Goal: Ask a question: Seek information or help from site administrators or community

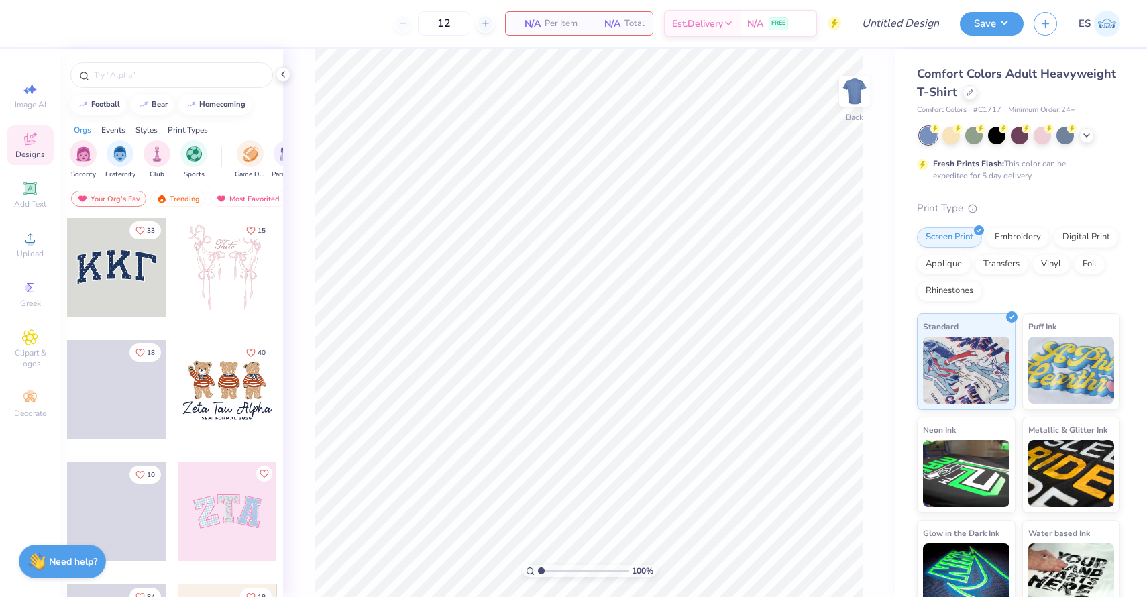
click at [1109, 33] on img at bounding box center [1107, 24] width 26 height 26
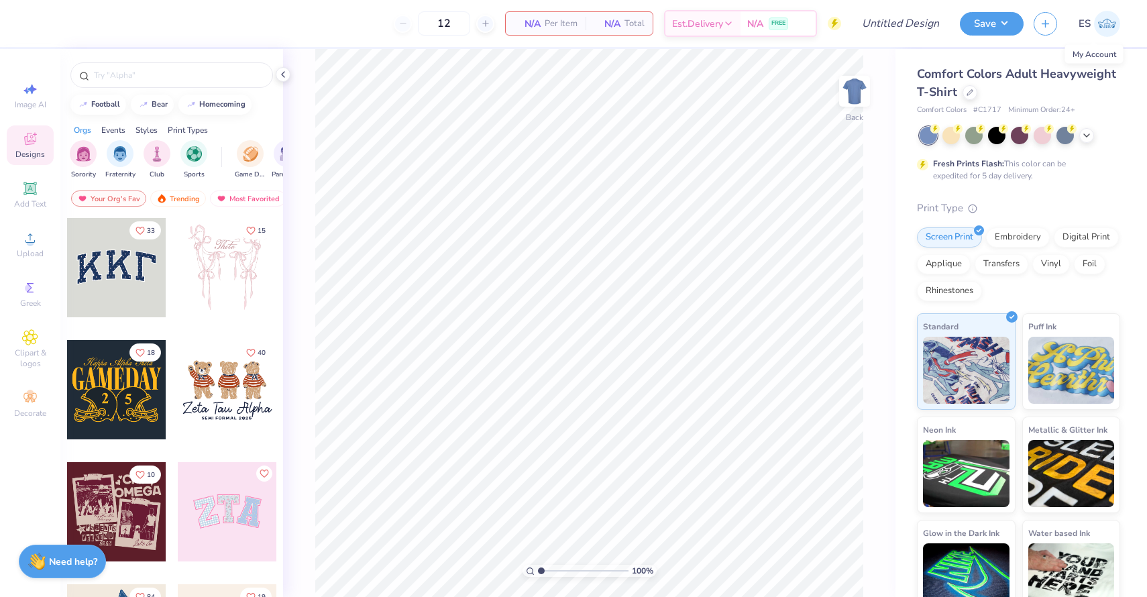
click at [1105, 27] on img at bounding box center [1107, 24] width 26 height 26
click at [1110, 20] on img at bounding box center [1107, 24] width 26 height 26
click at [1011, 19] on button "Save" at bounding box center [992, 21] width 64 height 23
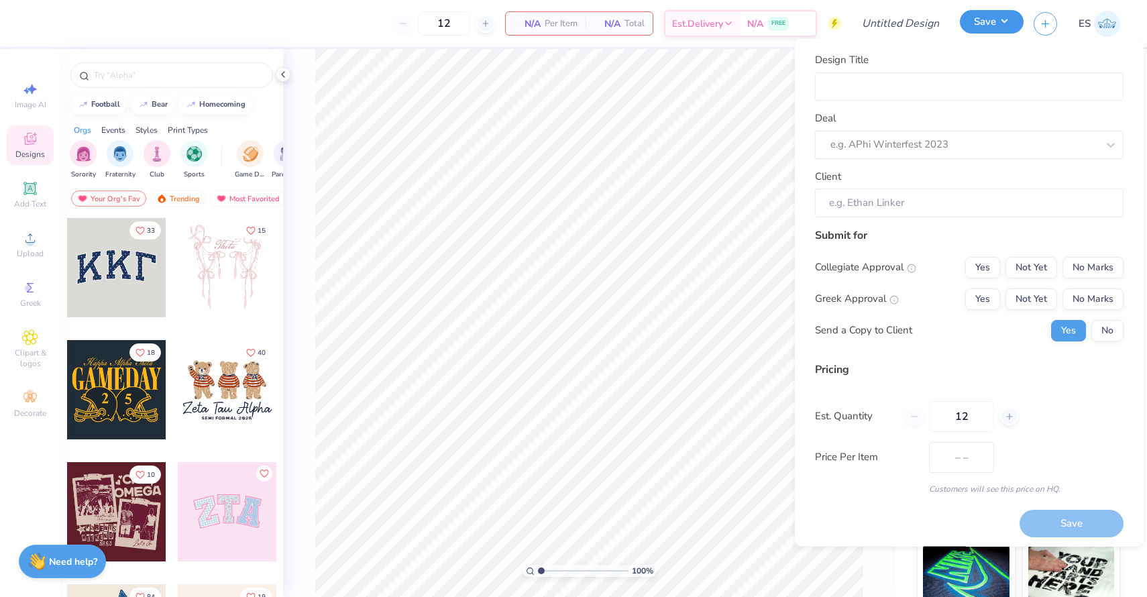
click at [1011, 19] on button "Save" at bounding box center [992, 21] width 64 height 23
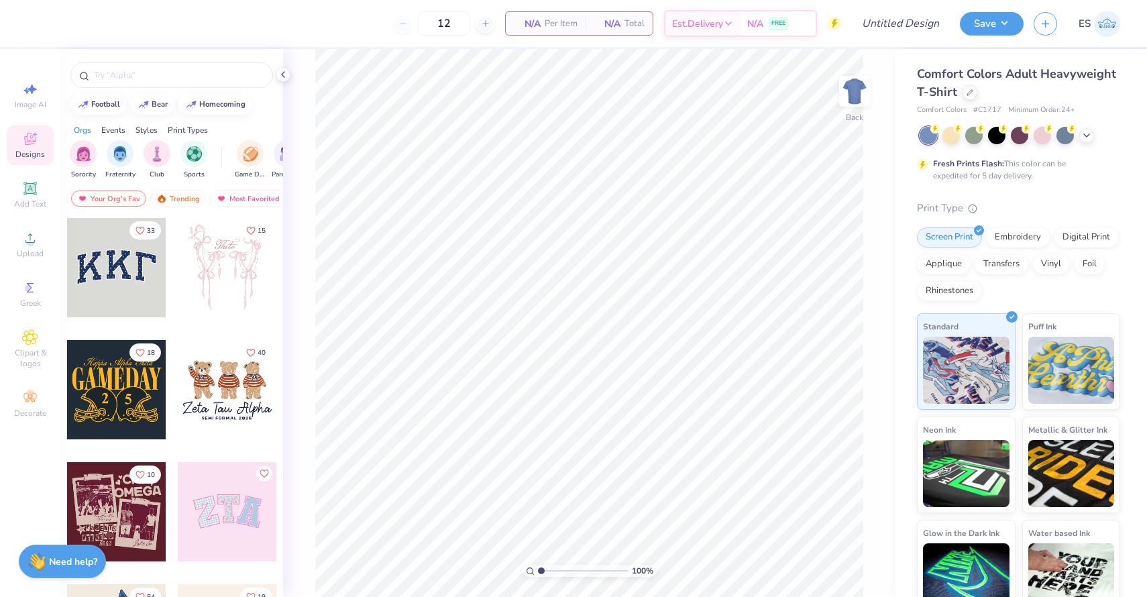
click at [360, 38] on div "12 N/A Per Item N/A Total Est. Delivery N/A FREE" at bounding box center [439, 23] width 805 height 47
click at [68, 557] on strong "Need help?" at bounding box center [73, 560] width 48 height 13
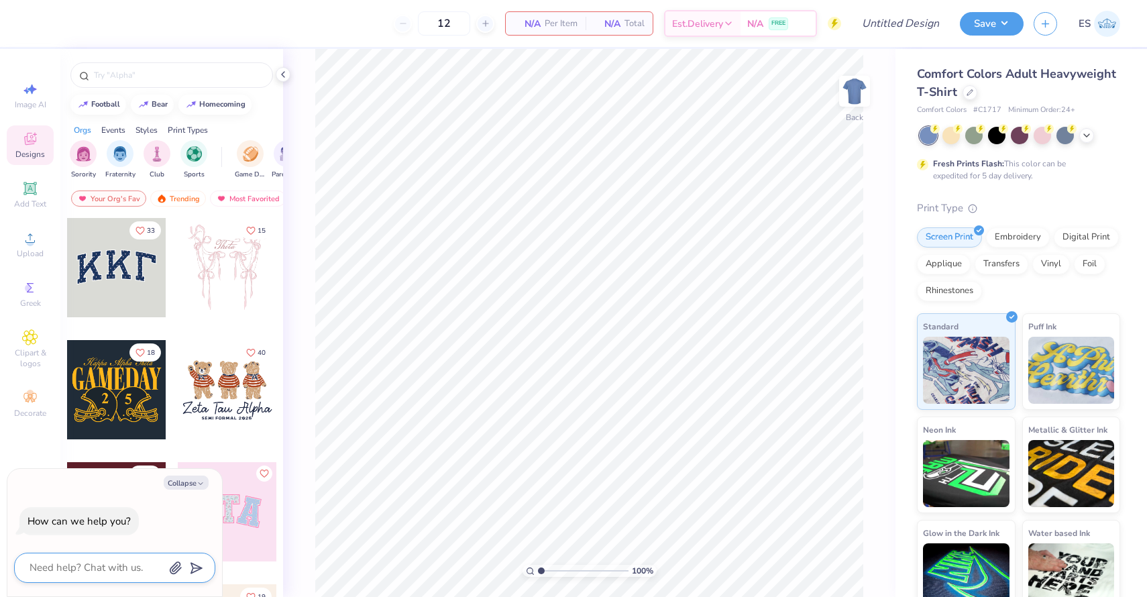
click at [130, 562] on textarea at bounding box center [96, 568] width 136 height 18
type textarea "w"
type textarea "x"
type textarea "wh"
type textarea "x"
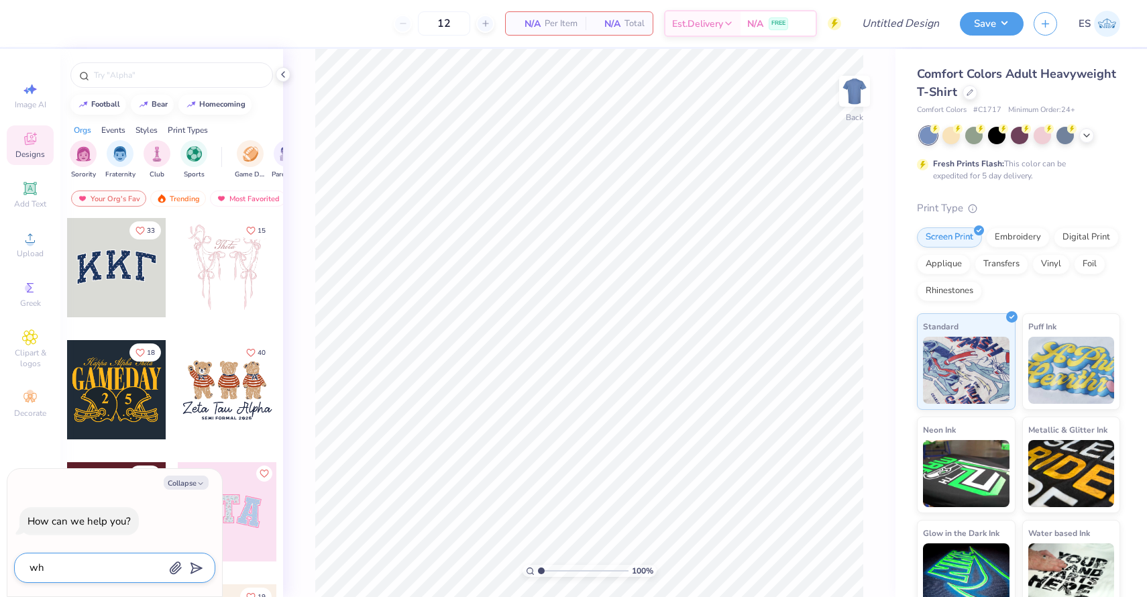
type textarea "whe"
type textarea "x"
type textarea "wher"
type textarea "x"
type textarea "where"
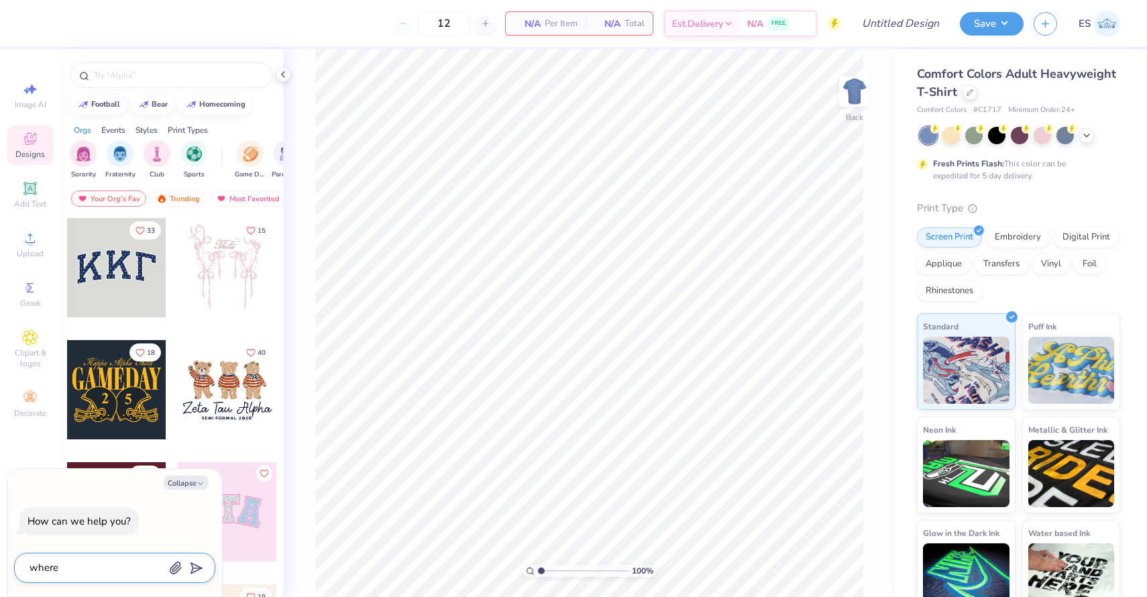
type textarea "x"
type textarea "where"
type textarea "x"
type textarea "where t"
type textarea "x"
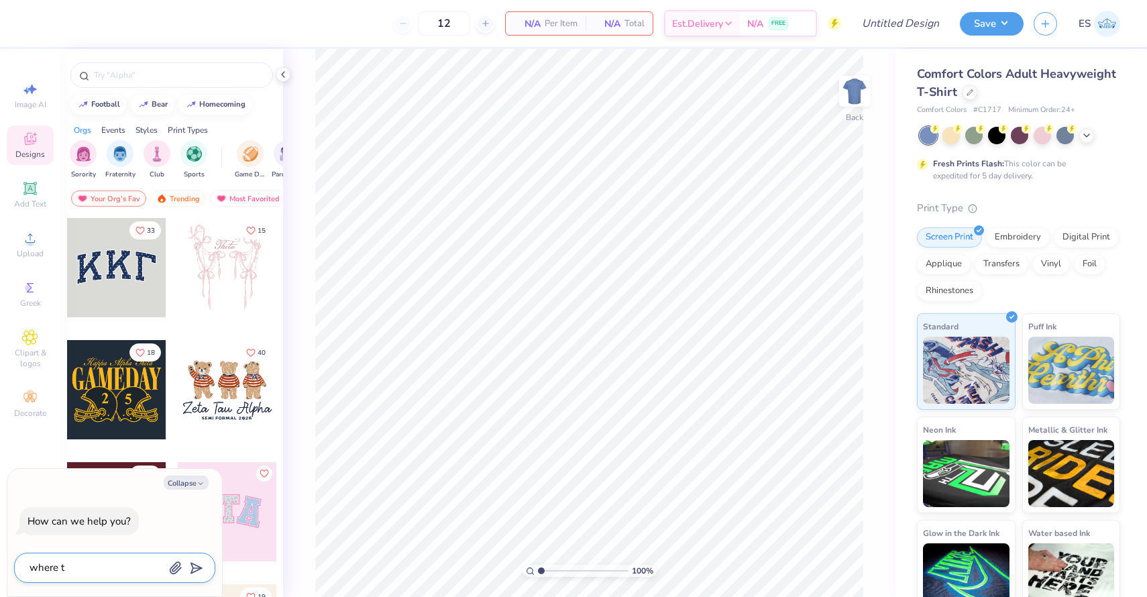
type textarea "where to"
type textarea "x"
type textarea "where to"
type textarea "x"
type textarea "where to f"
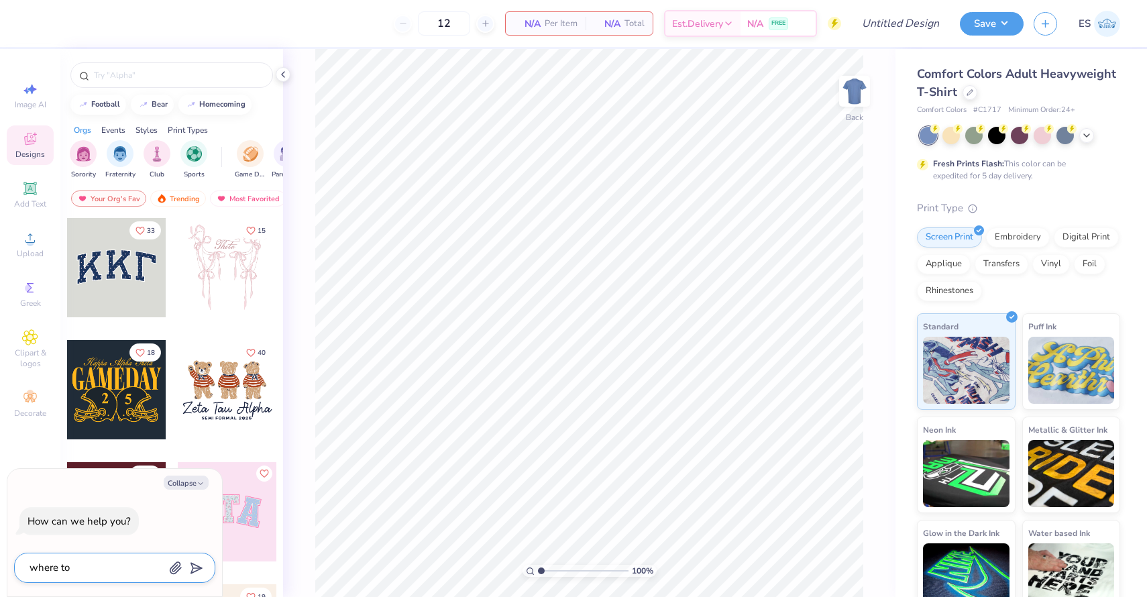
type textarea "x"
type textarea "where to fi"
type textarea "x"
type textarea "where to fin"
type textarea "x"
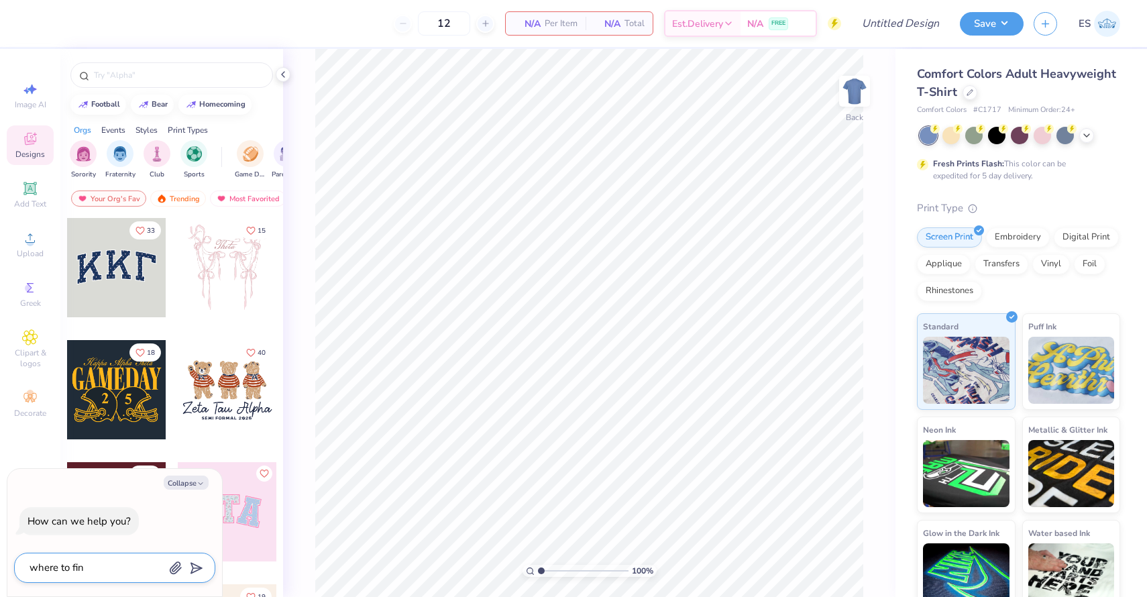
type textarea "where to fin"
type textarea "x"
type textarea "where to fin"
type textarea "x"
type textarea "where to find"
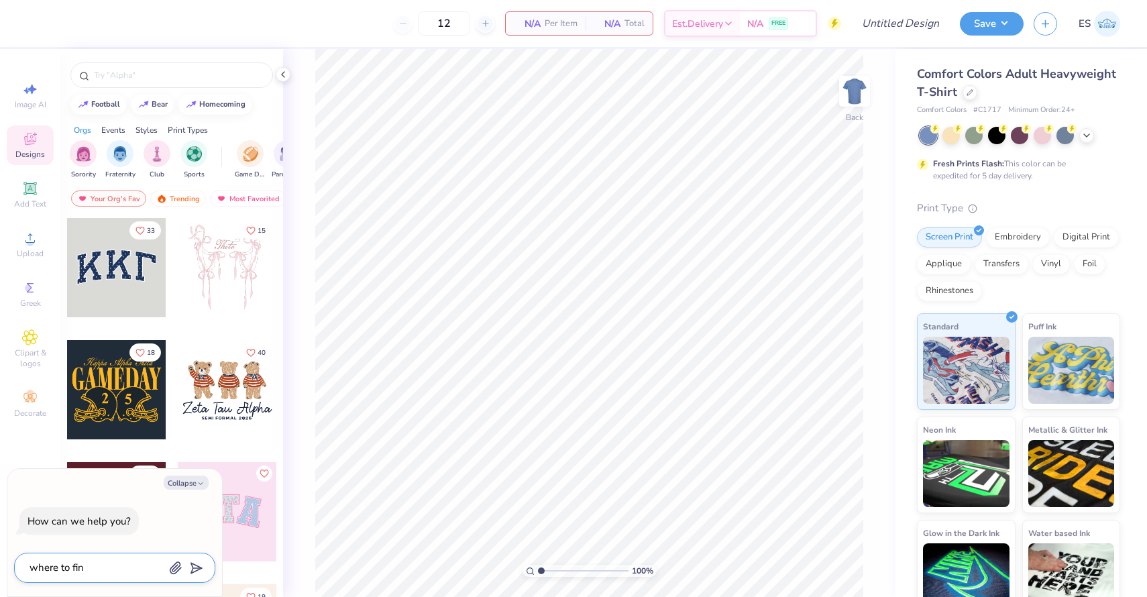
type textarea "x"
type textarea "where to find"
type textarea "x"
type textarea "where to find i"
type textarea "x"
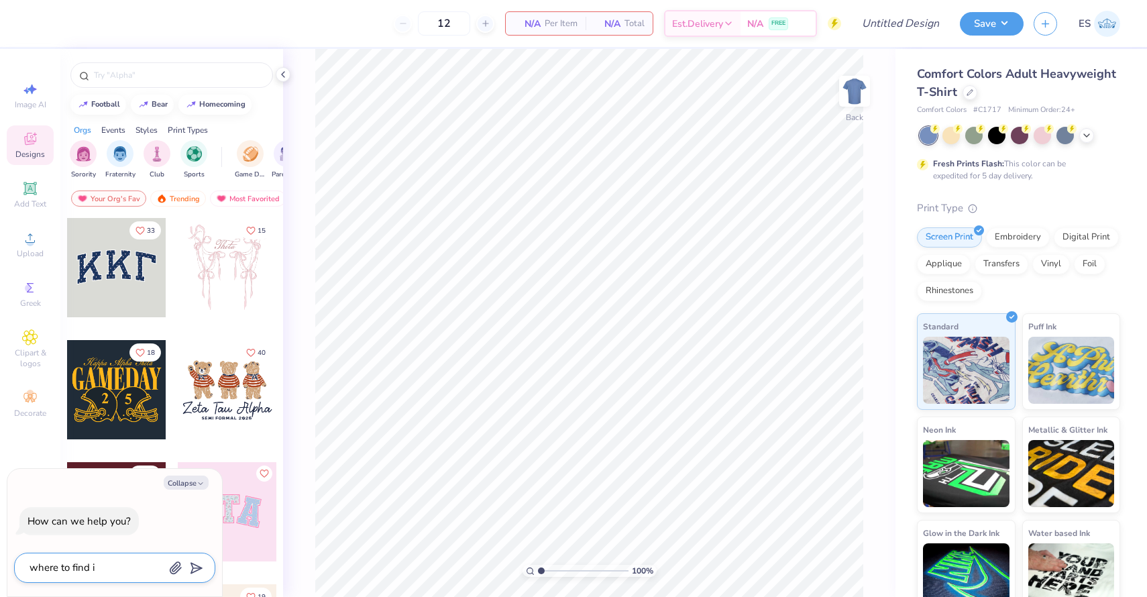
type textarea "where to find in"
type textarea "x"
type textarea "where to find inv"
type textarea "x"
type textarea "where to find inve"
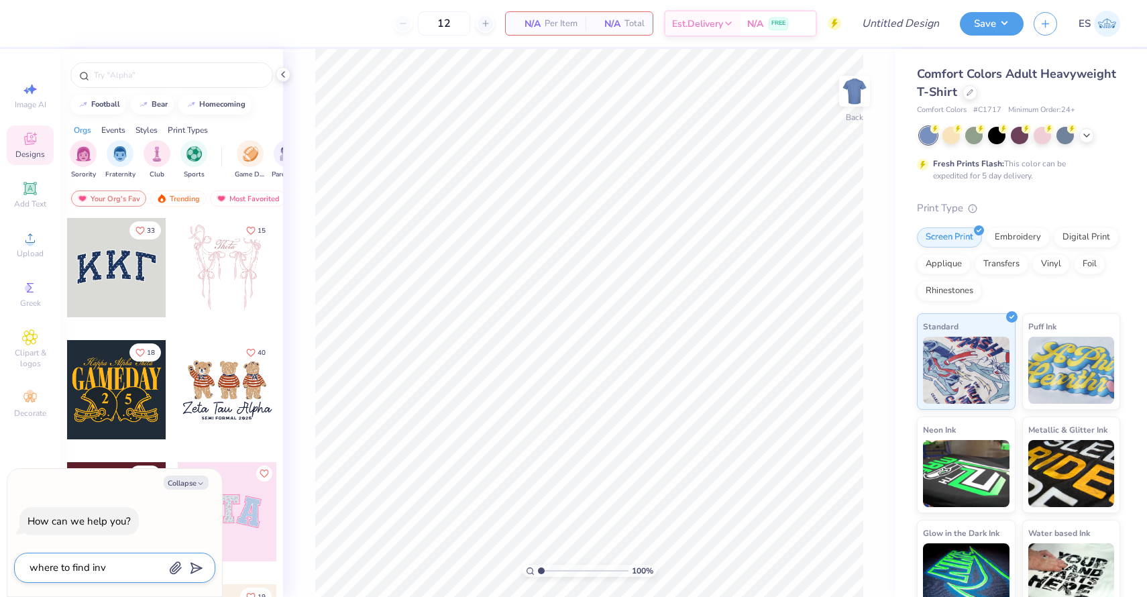
type textarea "x"
type textarea "where to find inven"
type textarea "x"
type textarea "where to find invent"
type textarea "x"
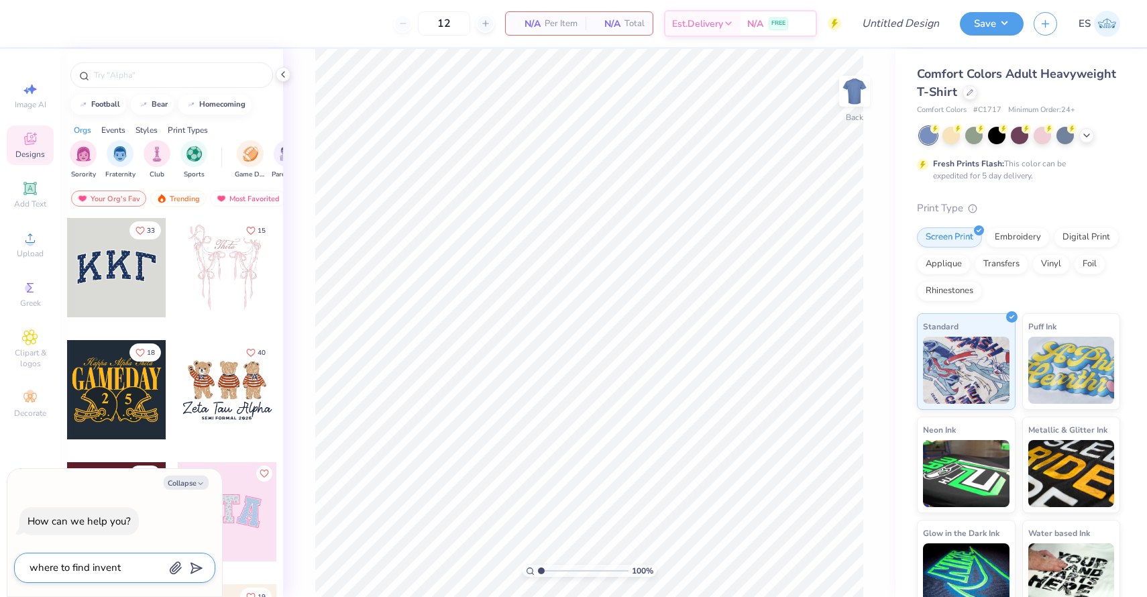
type textarea "where to find invento"
type textarea "x"
type textarea "where to find inventor"
type textarea "x"
type textarea "where to find inventory"
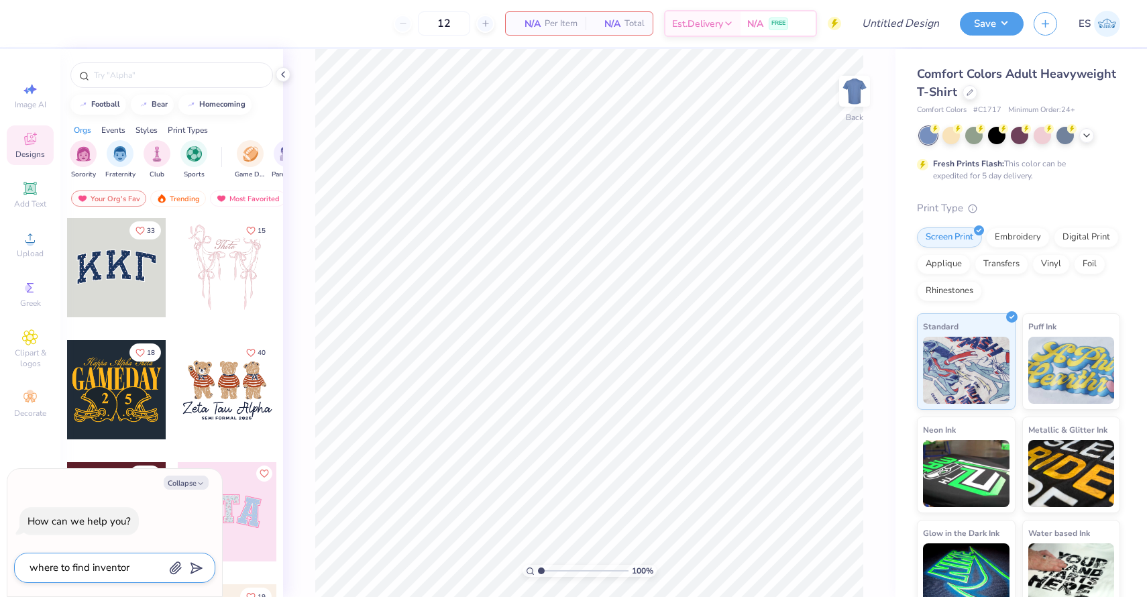
type textarea "x"
type textarea "where to find inventory"
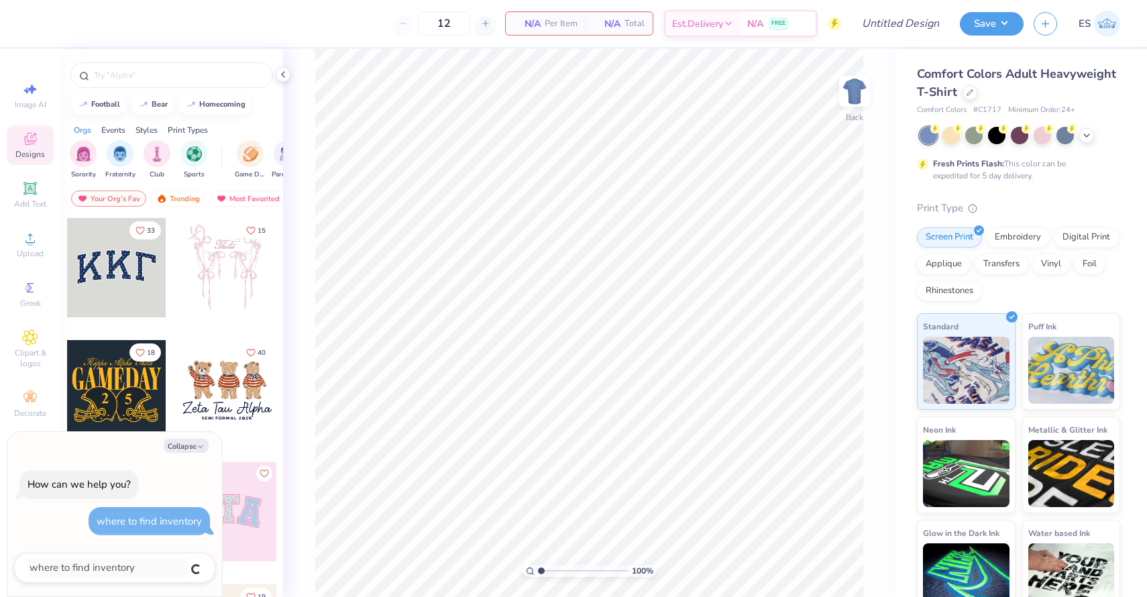
type textarea "x"
click at [170, 511] on div "where to find inventory" at bounding box center [149, 521] width 121 height 29
click at [109, 568] on textarea at bounding box center [96, 568] width 136 height 18
type textarea "h"
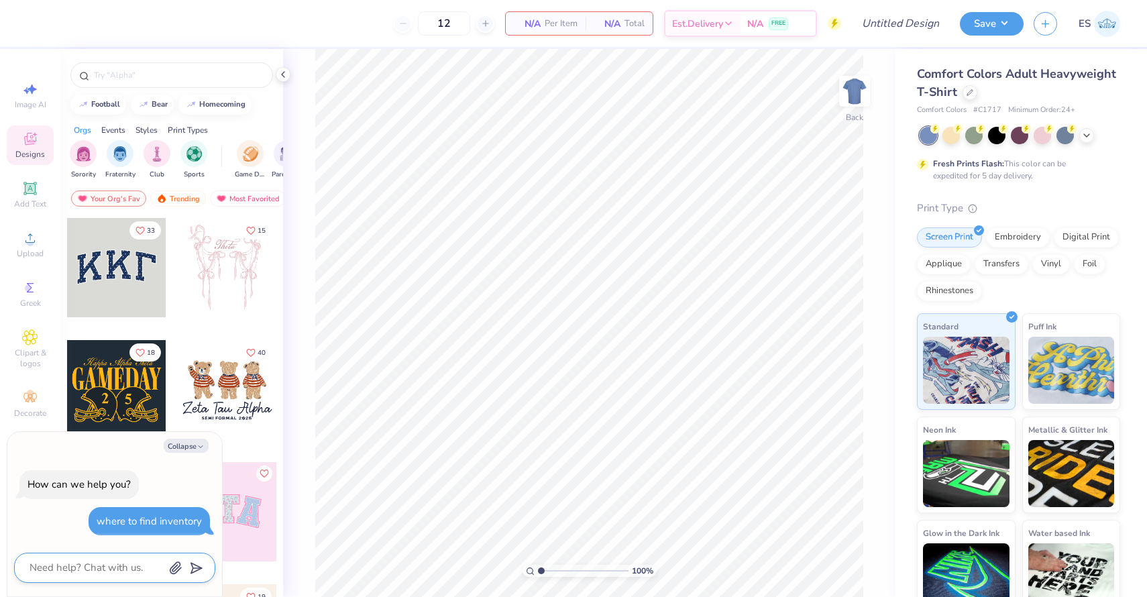
type textarea "x"
type textarea "hi"
type textarea "x"
type textarea "hi"
type textarea "x"
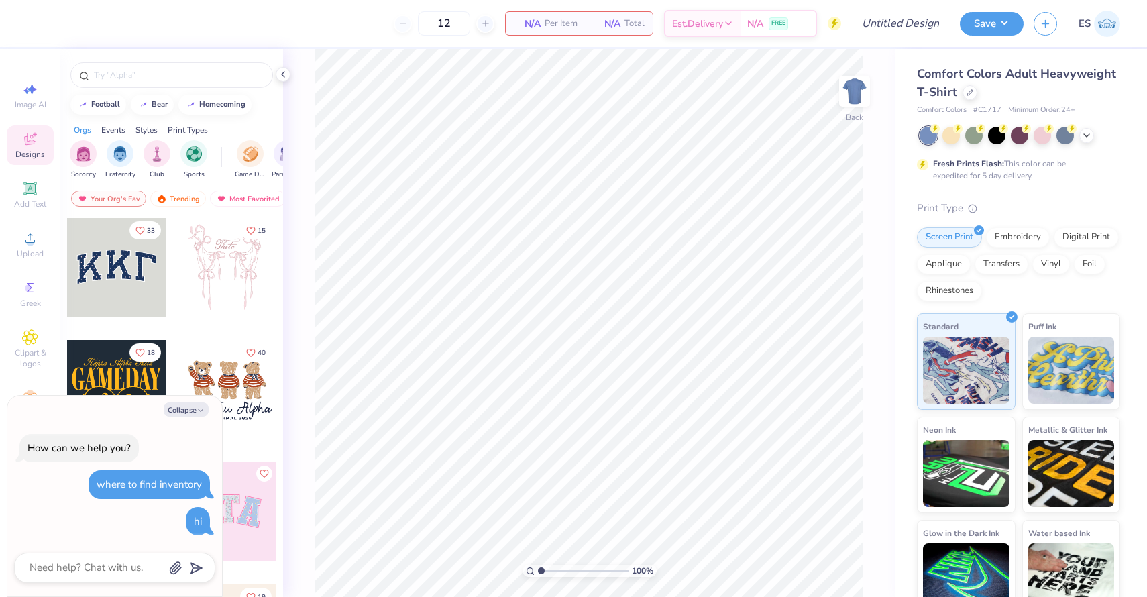
click at [1098, 26] on img at bounding box center [1107, 24] width 26 height 26
click at [1051, 24] on button "button" at bounding box center [1045, 21] width 23 height 23
type textarea "x"
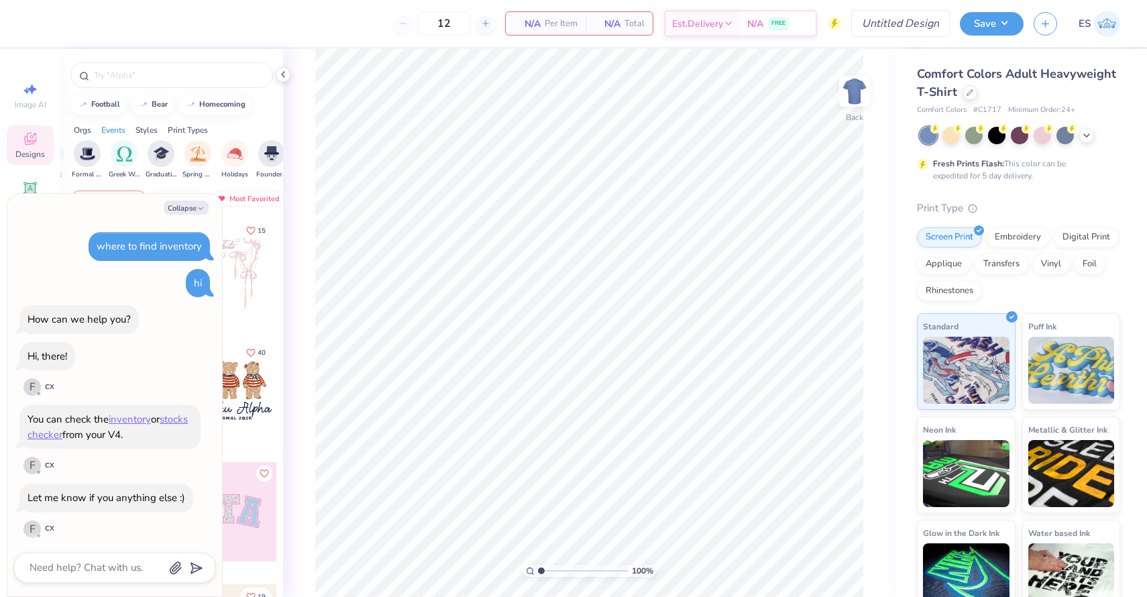
scroll to position [3, 0]
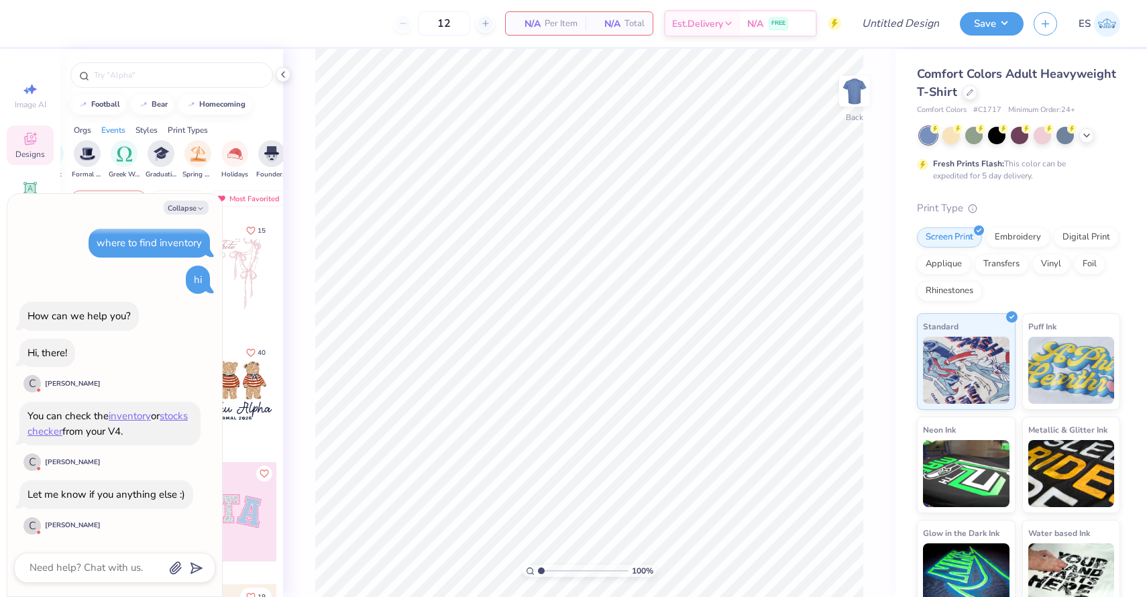
click at [1103, 23] on img at bounding box center [1107, 24] width 26 height 26
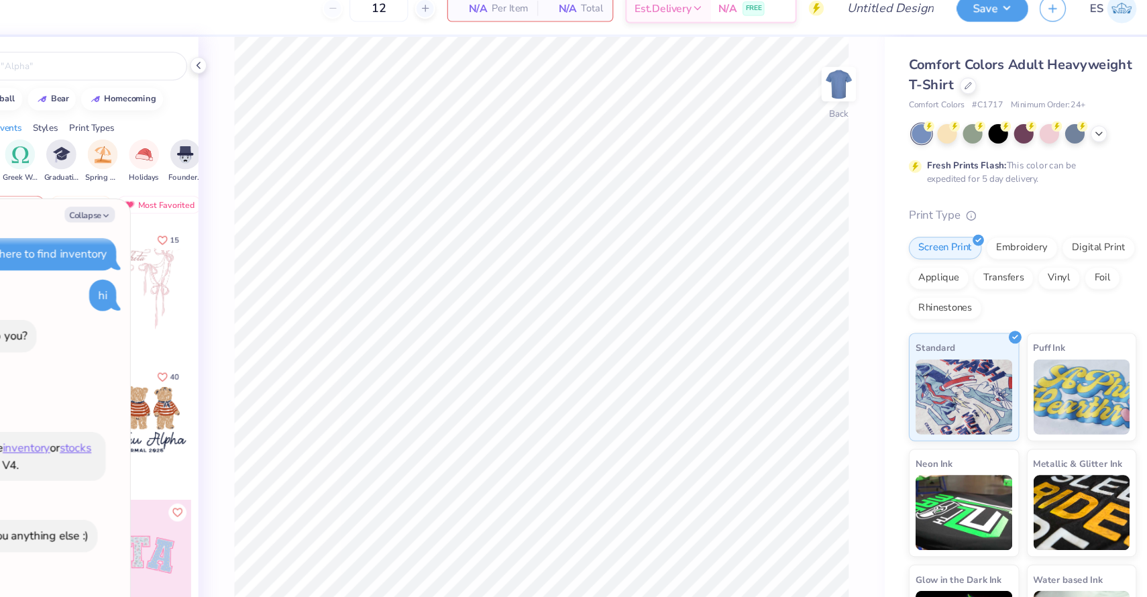
type textarea "x"
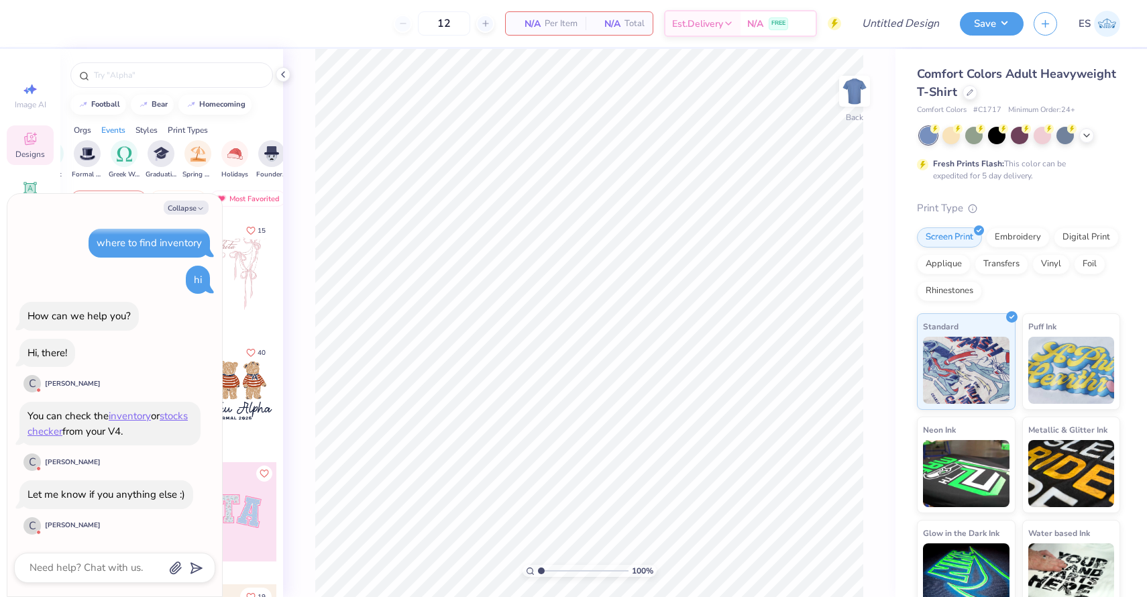
click at [799, 201] on div "12 N/A Per Item N/A Total Est. Delivery N/A FREE Design Title Save ES Image AI …" at bounding box center [573, 298] width 1147 height 597
click at [138, 420] on link "inventory" at bounding box center [130, 419] width 42 height 13
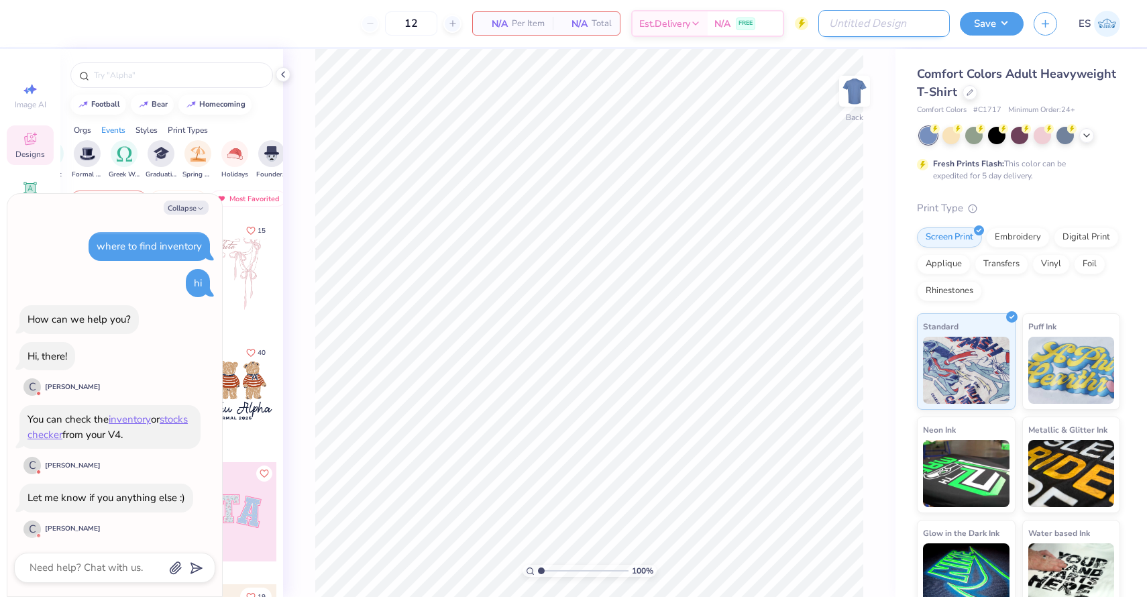
click at [905, 26] on input "Design Title" at bounding box center [885, 23] width 132 height 27
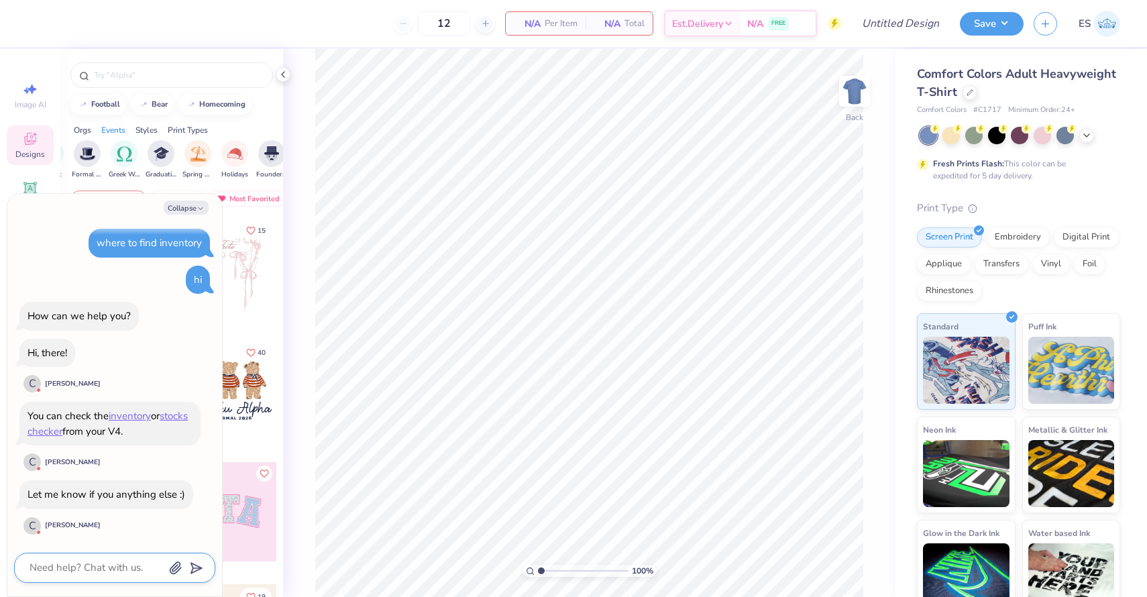
click at [105, 569] on textarea at bounding box center [96, 568] width 136 height 18
type textarea "w"
type textarea "x"
type textarea "wh"
type textarea "x"
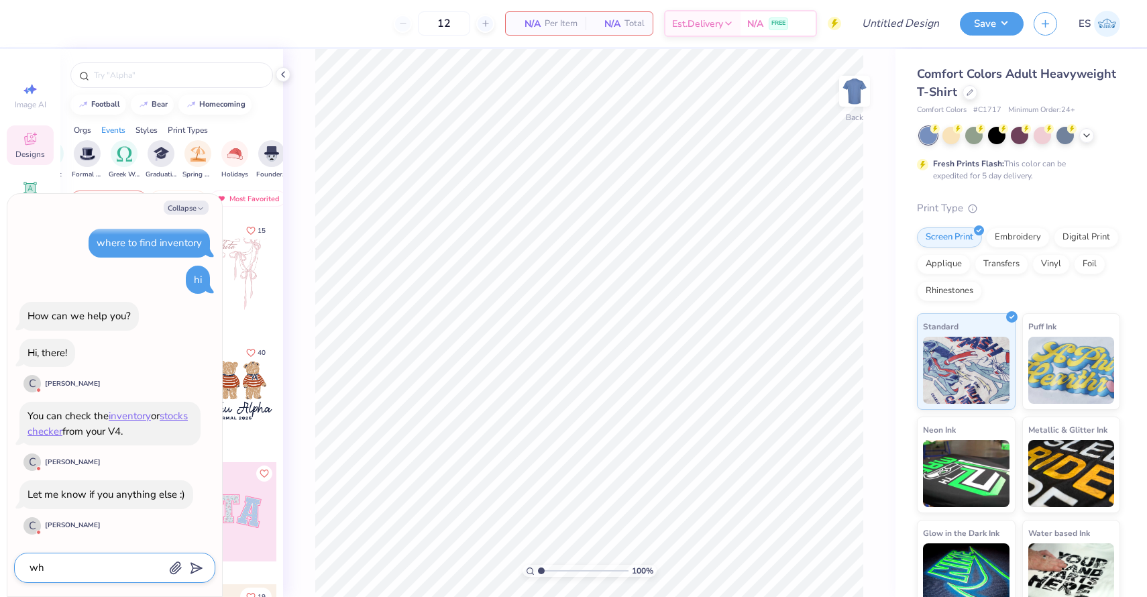
type textarea "whr"
type textarea "x"
type textarea "whre"
type textarea "x"
type textarea "whr"
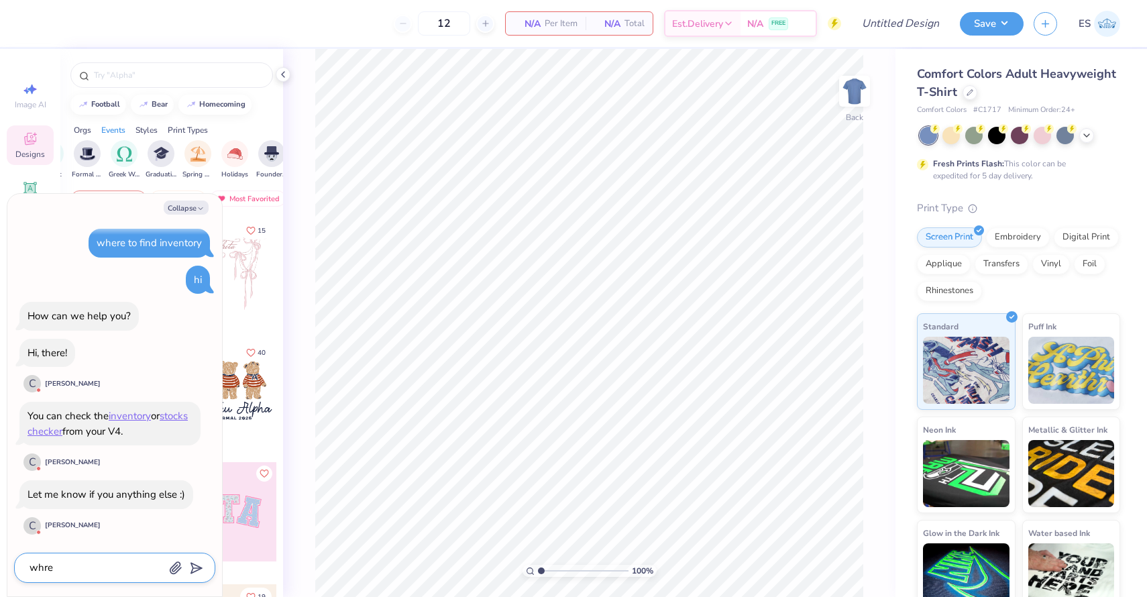
type textarea "x"
type textarea "wh"
type textarea "x"
type textarea "whe"
type textarea "x"
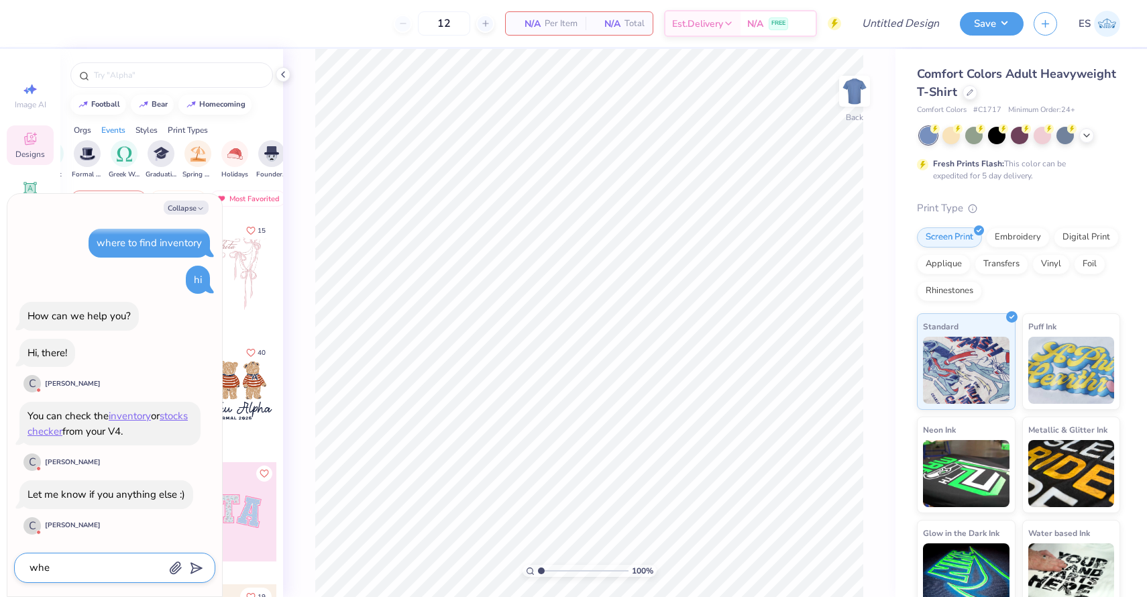
type textarea "wher"
type textarea "x"
type textarea "where"
type textarea "x"
type textarea "where"
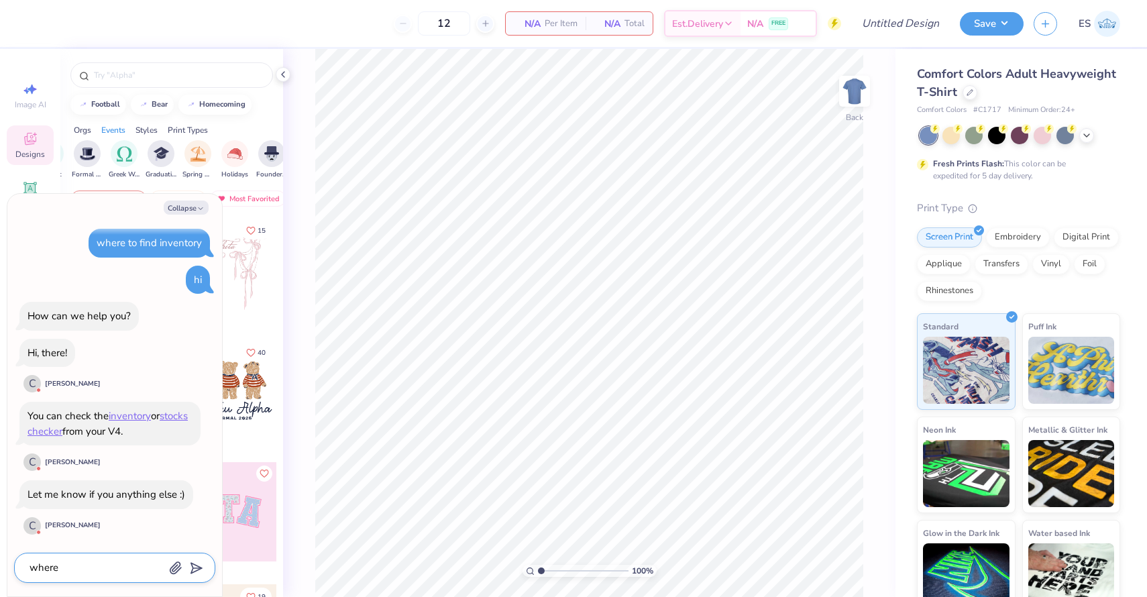
type textarea "x"
type textarea "where t"
type textarea "x"
type textarea "where to"
type textarea "x"
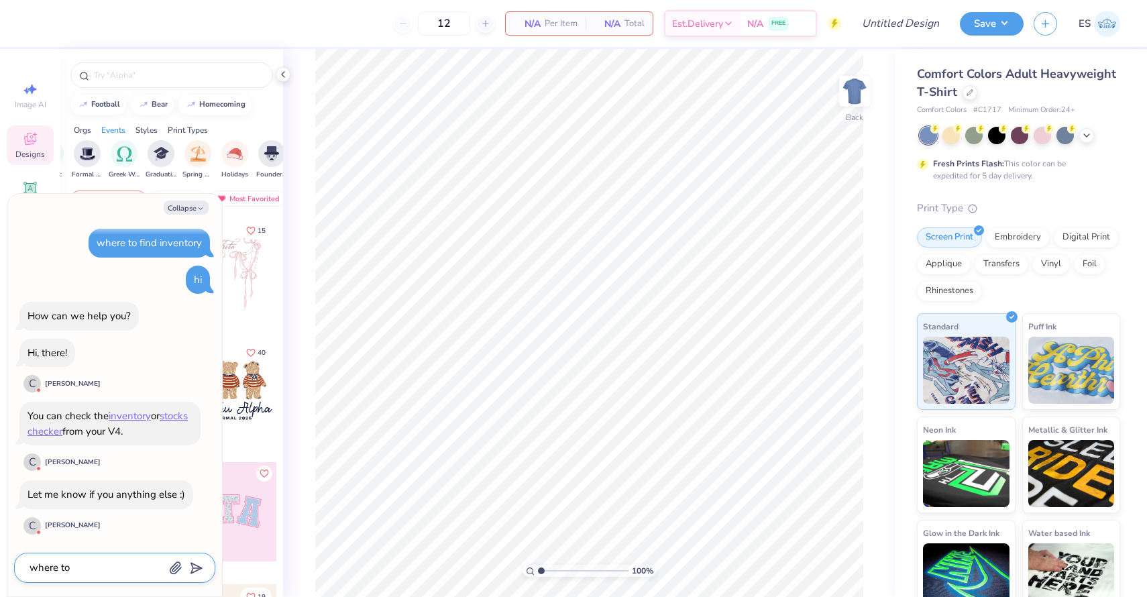
type textarea "where to"
type textarea "x"
type textarea "where to g"
type textarea "x"
type textarea "where to go"
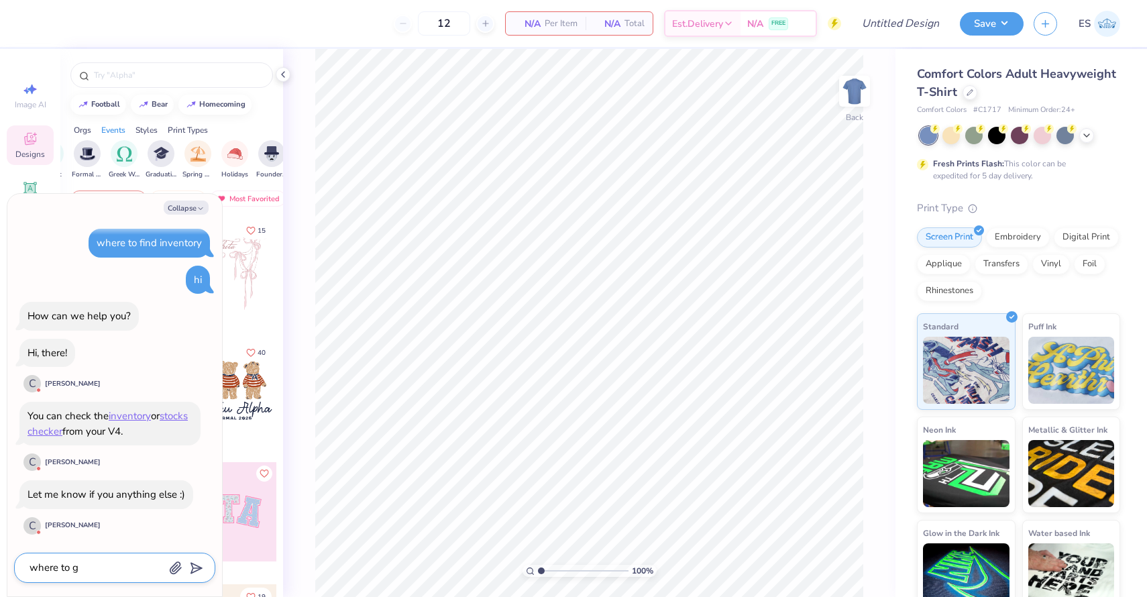
type textarea "x"
type textarea "where to go"
type textarea "x"
type textarea "where to go t"
type textarea "x"
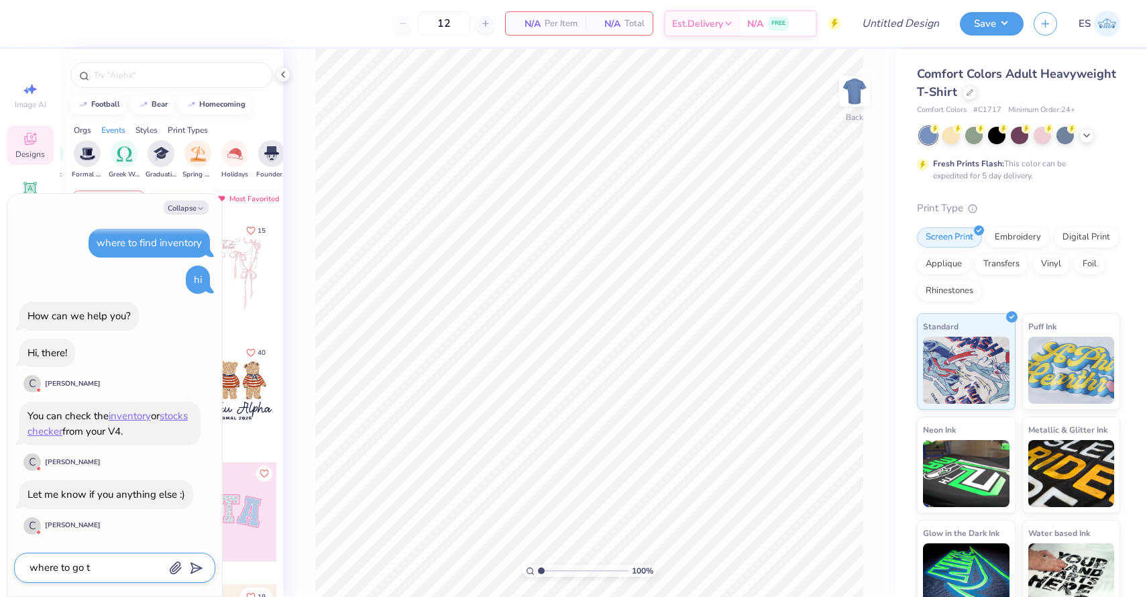
type textarea "where to go to"
type textarea "x"
type textarea "where to go to"
type textarea "x"
type textarea "where to go to f"
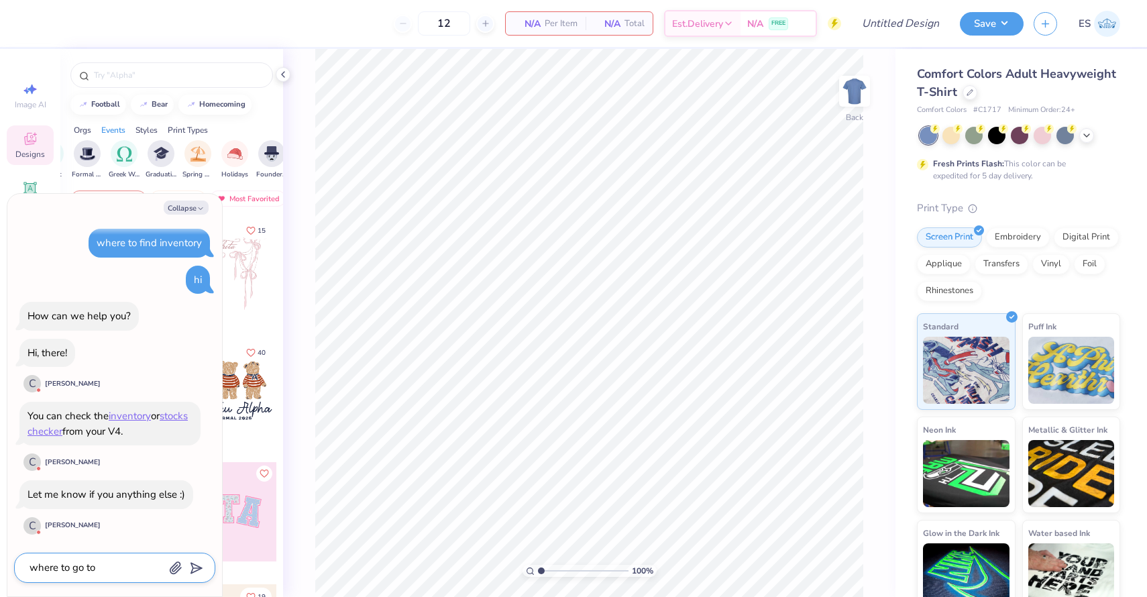
type textarea "x"
type textarea "where to go to fo"
type textarea "x"
type textarea "where to go to for"
type textarea "x"
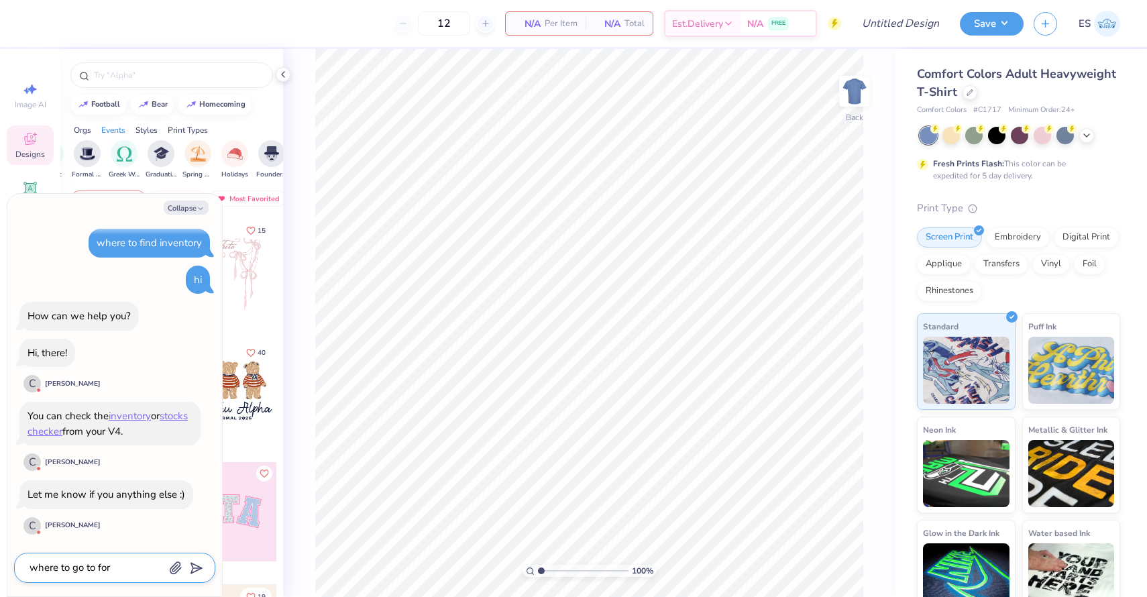
type textarea "where to go to for"
type textarea "x"
type textarea "where to go to for p"
type textarea "x"
type textarea "where to go to for pr"
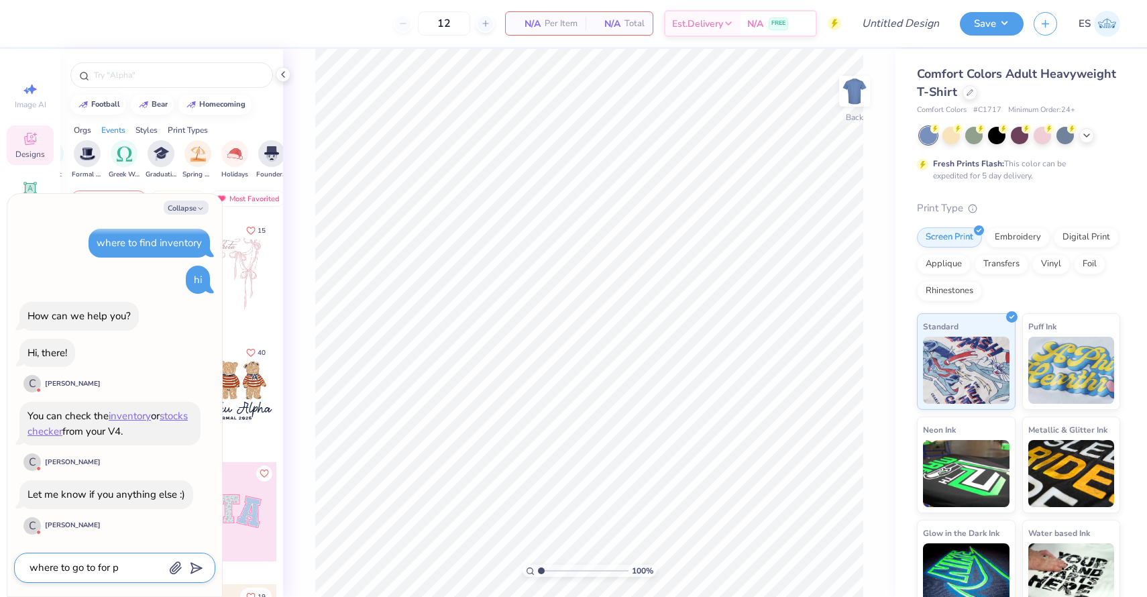
type textarea "x"
type textarea "where to go to for pro"
type textarea "x"
type textarea "where to go to for prod"
type textarea "x"
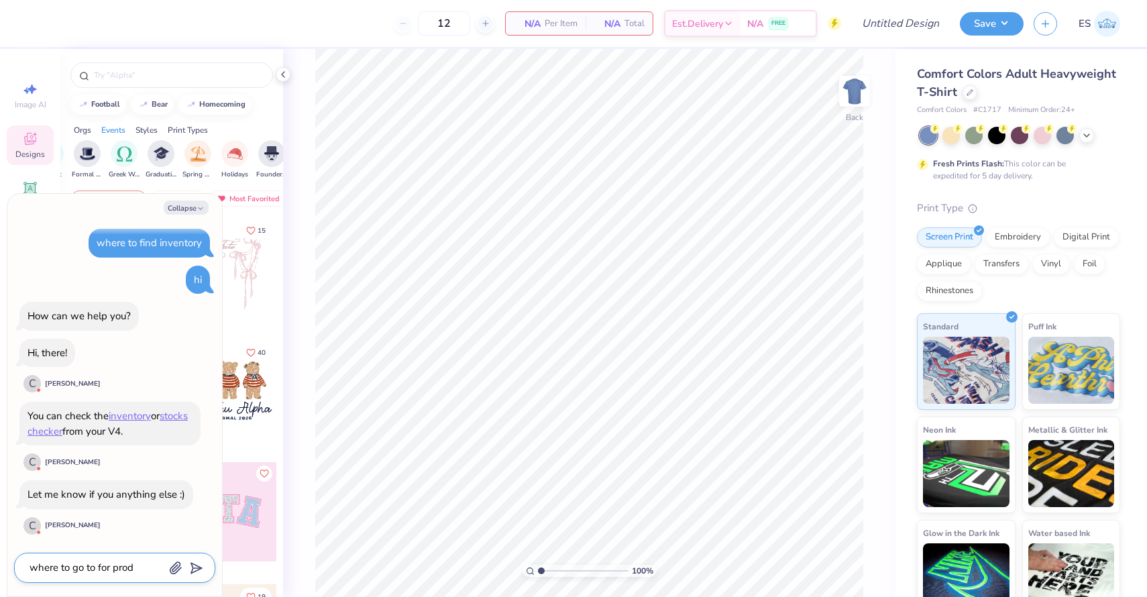
type textarea "where to go to for produ"
type textarea "x"
type textarea "where to go to for produc"
type textarea "x"
type textarea "where to go to for product"
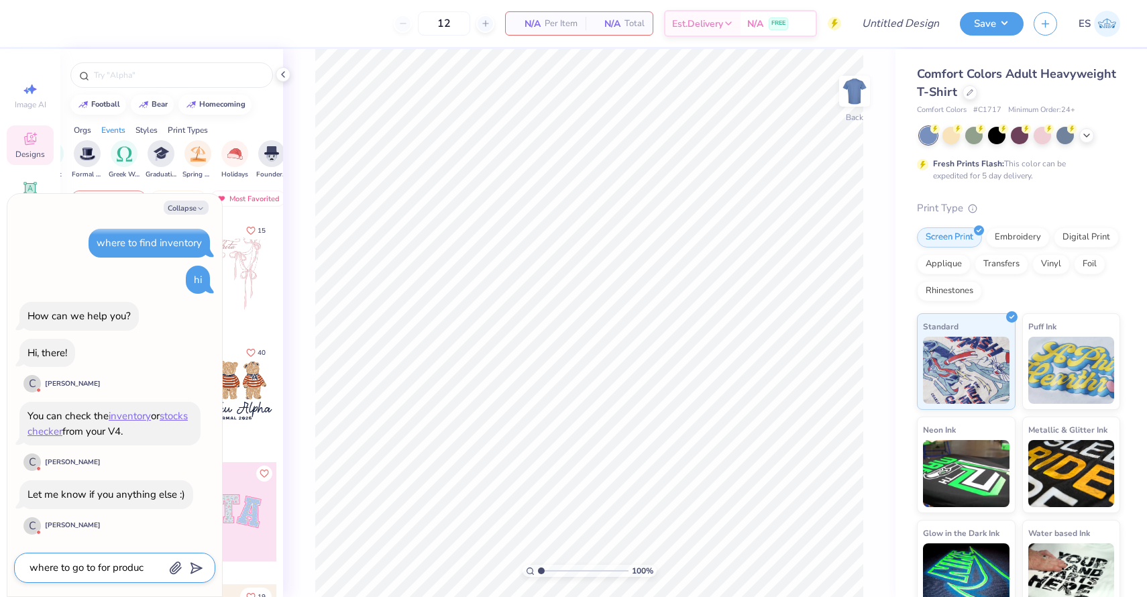
type textarea "x"
type textarea "where to go to for product"
type textarea "x"
type textarea "where to go to for product r"
type textarea "x"
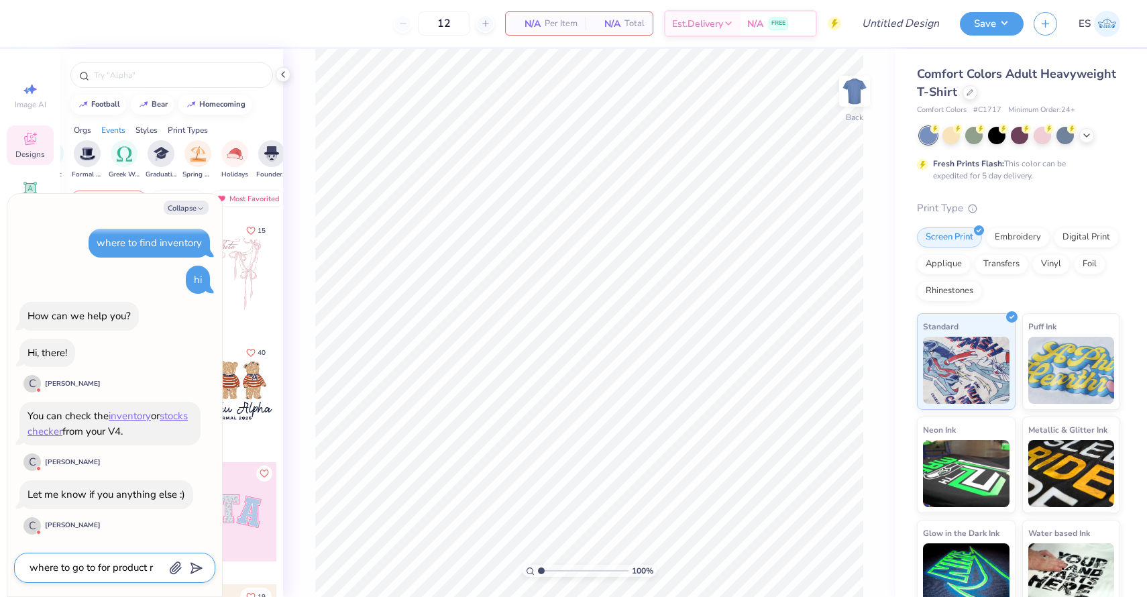
type textarea "where to go to for product re"
type textarea "x"
type textarea "where to go to for product rec"
type textarea "x"
type textarea "where to go to for product reco"
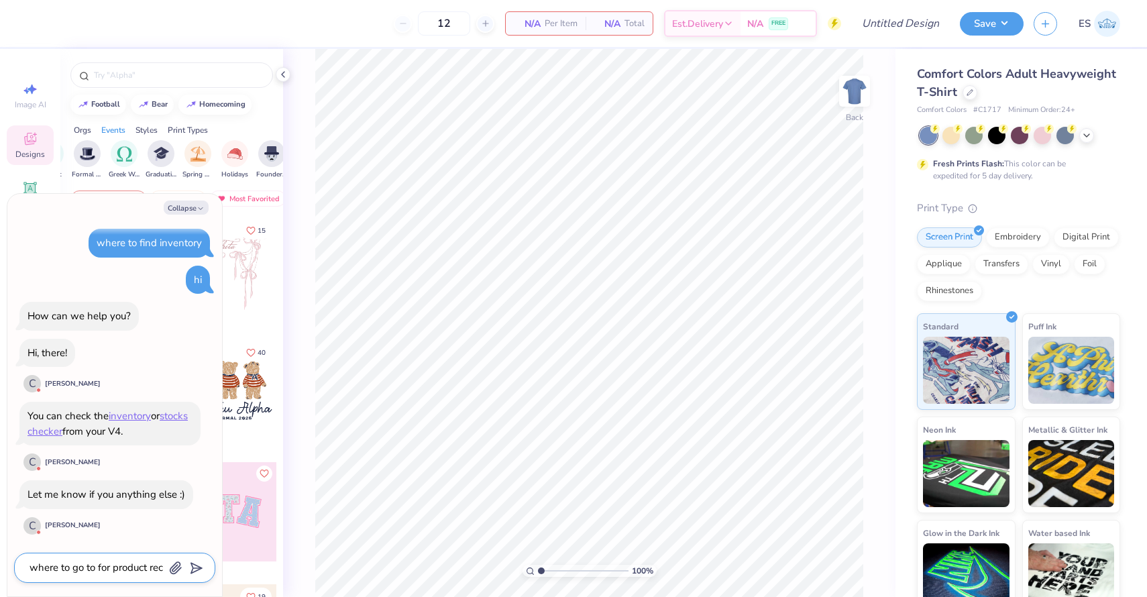
type textarea "x"
type textarea "where to go to for product recom"
type textarea "x"
type textarea "where to go to for product recomm"
type textarea "x"
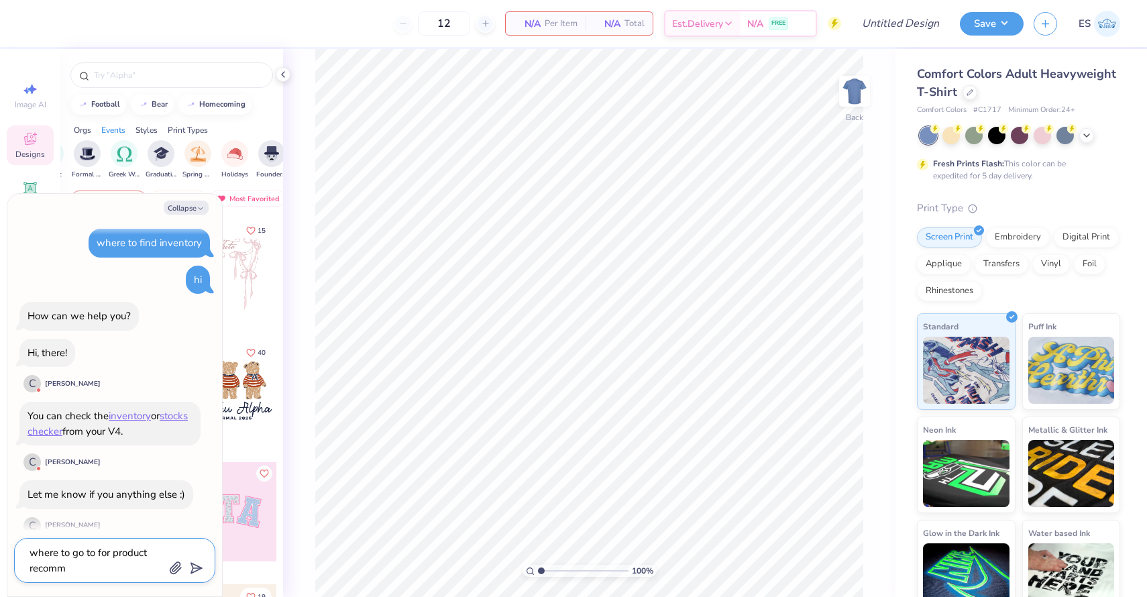
type textarea "where to go to for product recomme"
type textarea "x"
type textarea "where to go to for product recommen"
type textarea "x"
type textarea "where to go to for product recommend"
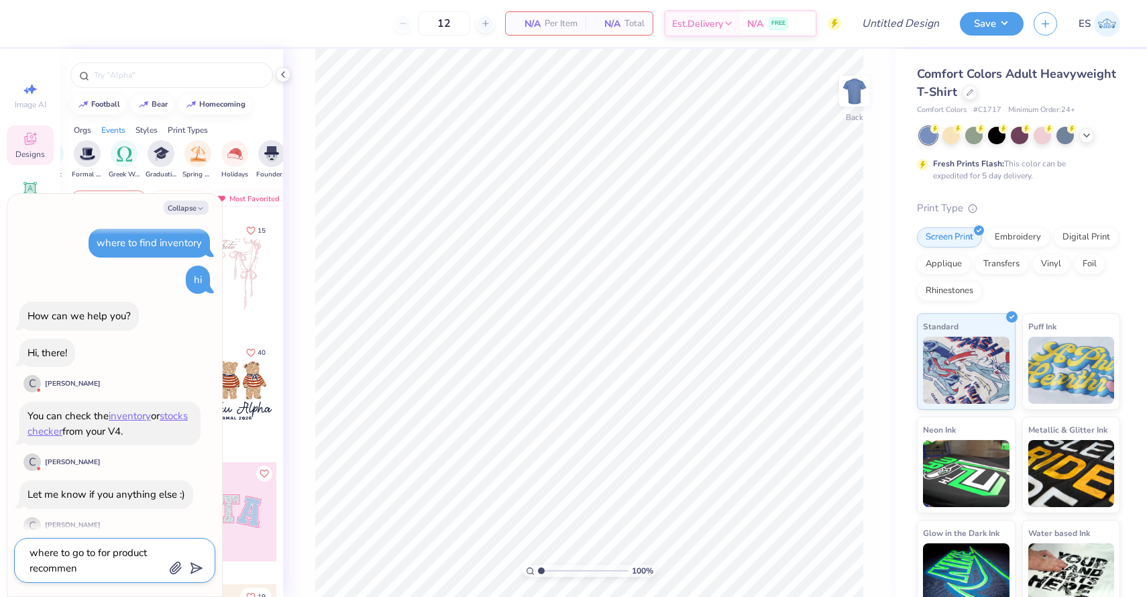
type textarea "x"
type textarea "where to go to for product recommenda"
type textarea "x"
type textarea "where to go to for product recommendat"
type textarea "x"
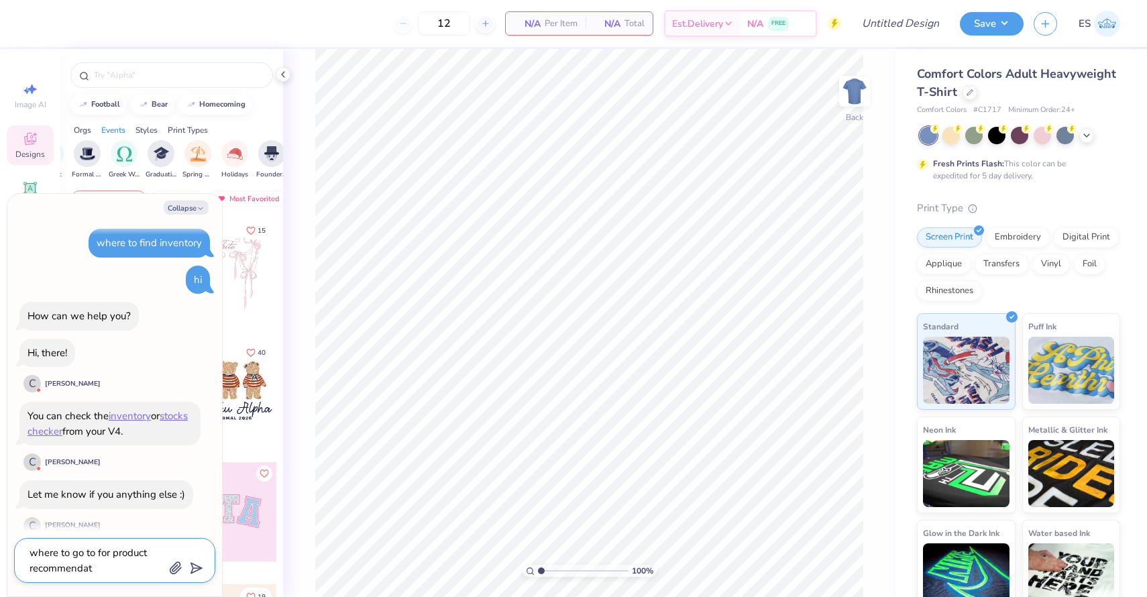
type textarea "where to go to for product recommendati"
type textarea "x"
type textarea "where to go to for product recommendatio"
type textarea "x"
type textarea "where to go to for product recommendation"
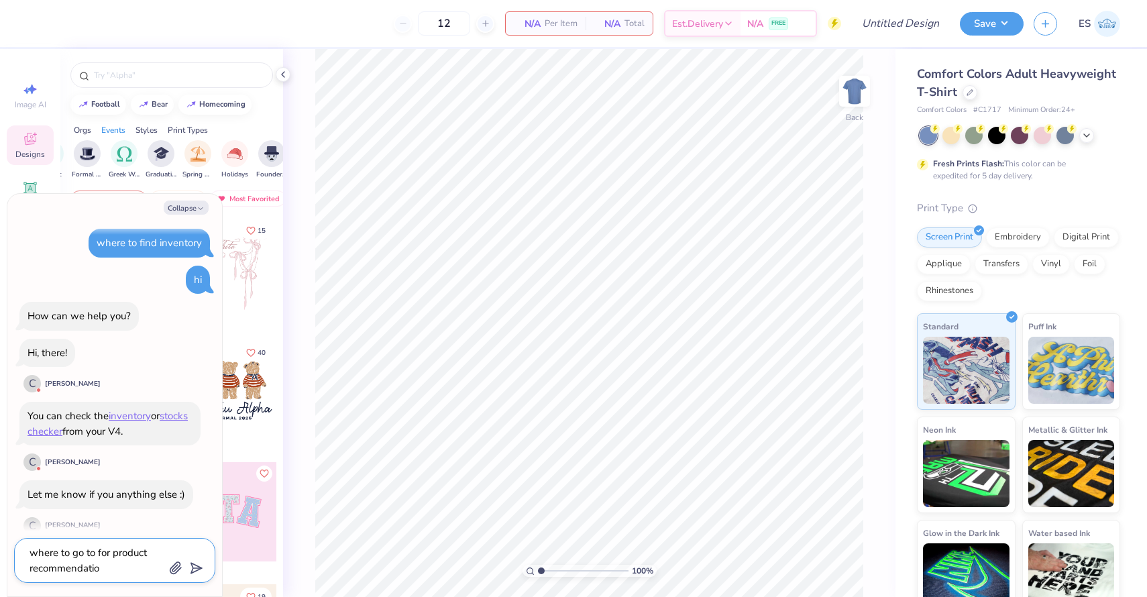
type textarea "x"
type textarea "where to go to for product recommendations"
type textarea "x"
type textarea "where to go to for product recommendations"
type textarea "x"
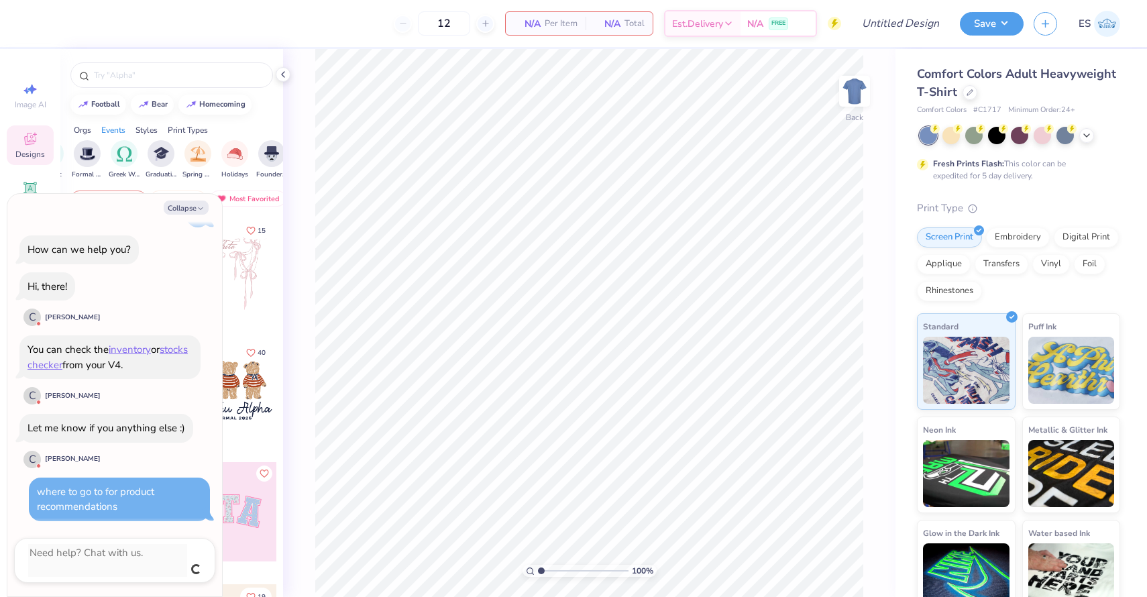
scroll to position [55, 0]
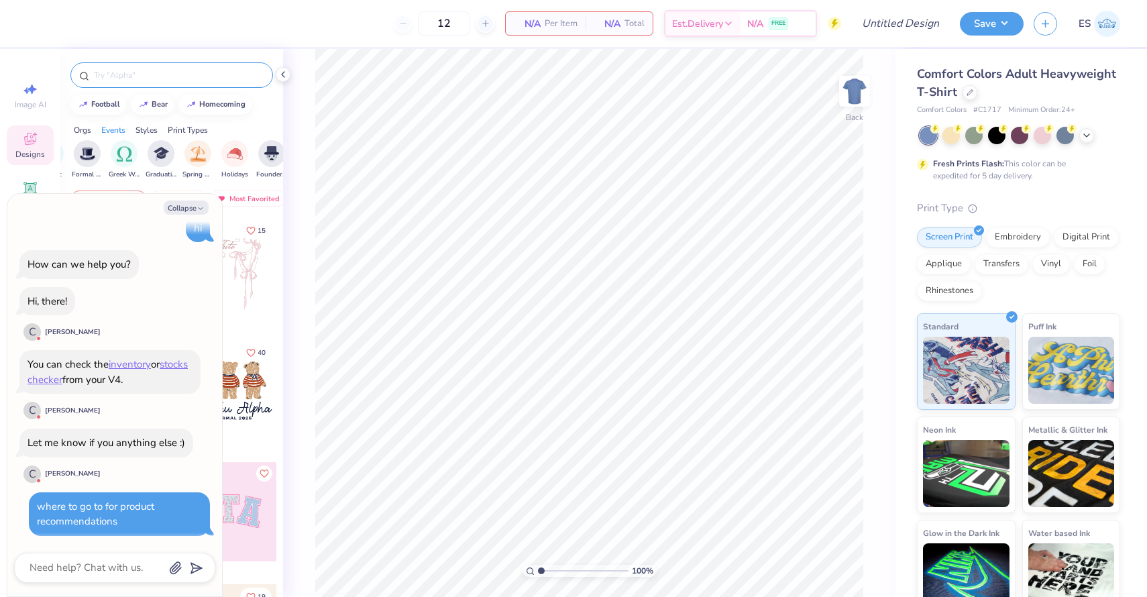
type textarea "x"
click at [183, 79] on input "text" at bounding box center [179, 74] width 172 height 13
click at [1107, 27] on img at bounding box center [1107, 24] width 26 height 26
